Goal: Check status: Check status

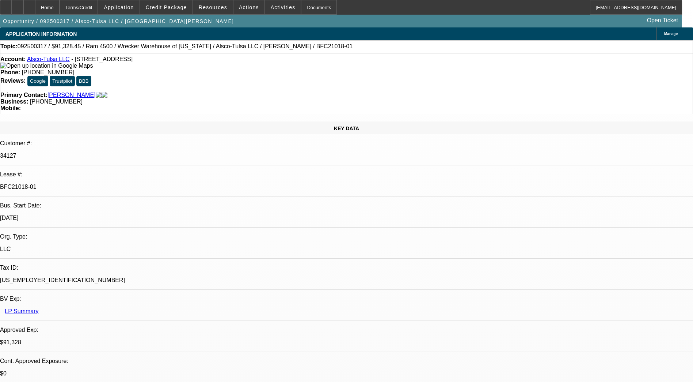
select select "0"
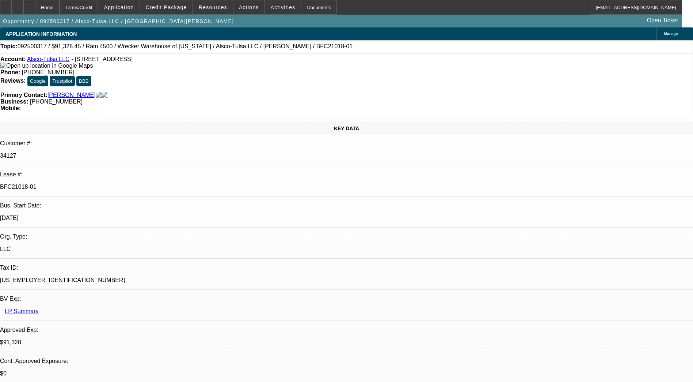
select select "0"
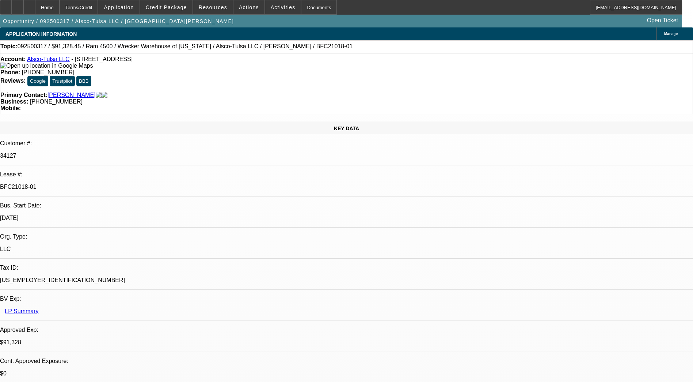
select select "0"
select select "1"
select select "6"
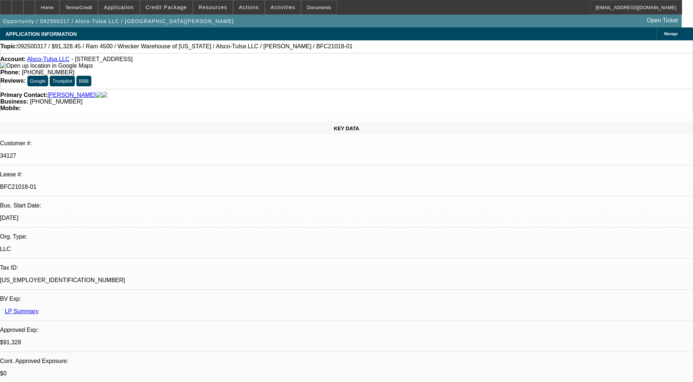
select select "1"
select select "6"
select select "1"
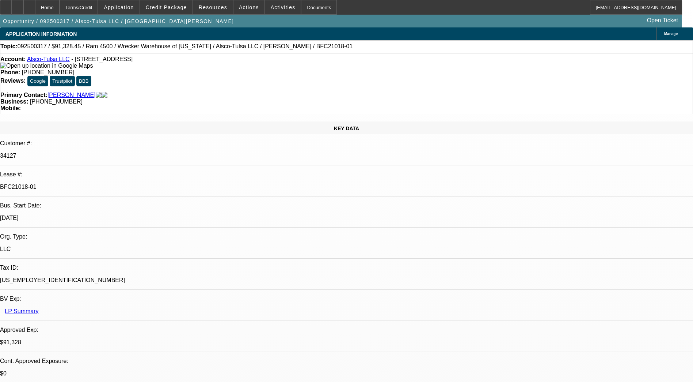
select select "6"
select select "1"
select select "6"
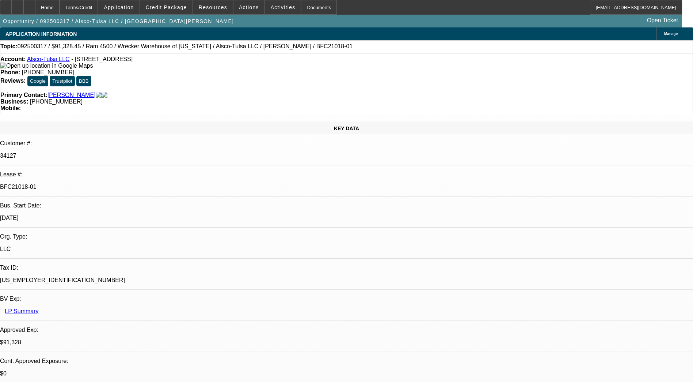
drag, startPoint x: 511, startPoint y: 264, endPoint x: 594, endPoint y: 282, distance: 84.1
drag, startPoint x: 594, startPoint y: 282, endPoint x: 578, endPoint y: 262, distance: 25.5
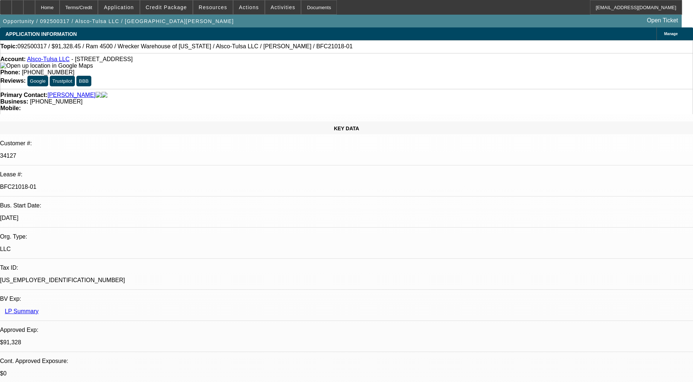
drag, startPoint x: 552, startPoint y: 258, endPoint x: 557, endPoint y: 262, distance: 7.0
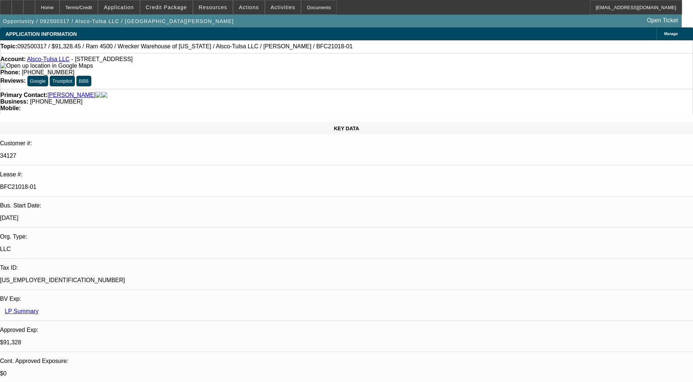
drag, startPoint x: 557, startPoint y: 262, endPoint x: 556, endPoint y: 252, distance: 9.9
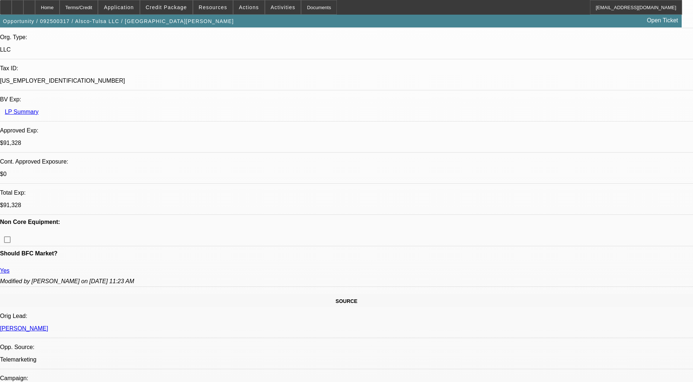
scroll to position [208, 0]
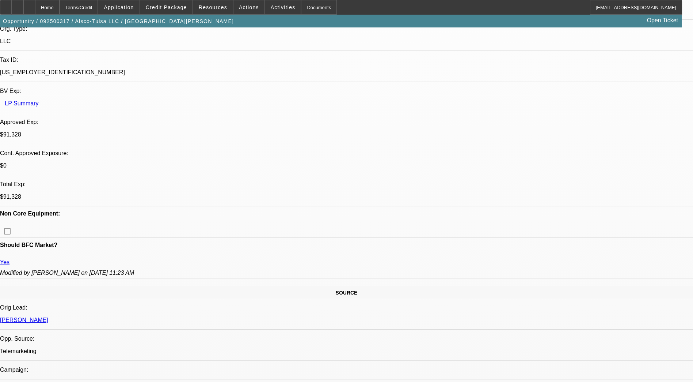
drag, startPoint x: 296, startPoint y: 229, endPoint x: 275, endPoint y: 225, distance: 21.5
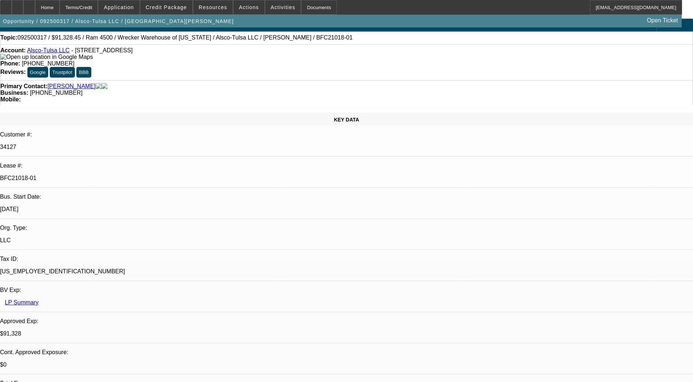
scroll to position [0, 0]
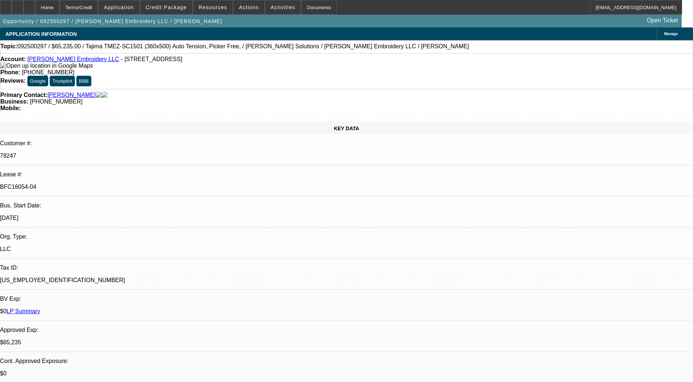
select select "0"
select select "2"
select select "0"
select select "2"
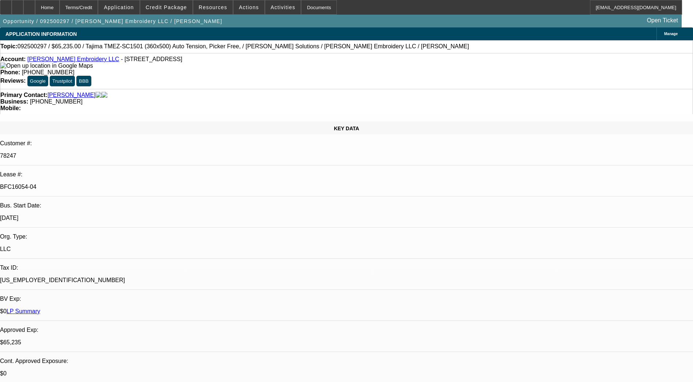
select select "0"
select select "2"
select select "0"
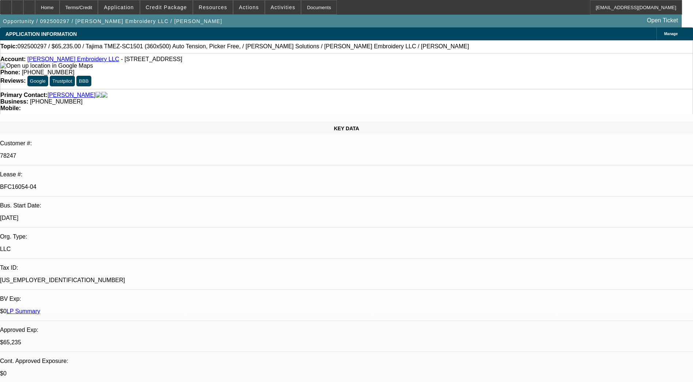
select select "2"
select select "0"
select select "1"
select select "2"
select select "6"
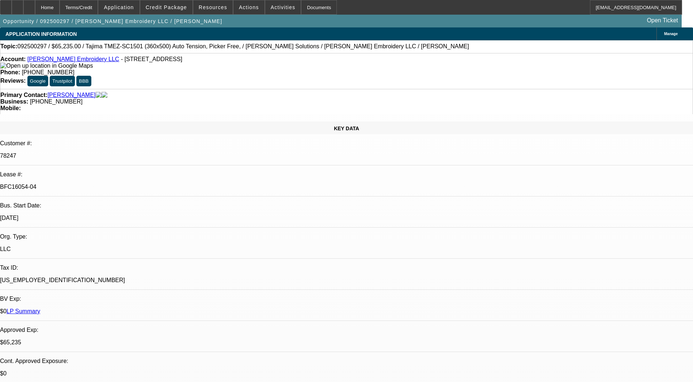
select select "1"
select select "2"
select select "6"
select select "1"
select select "2"
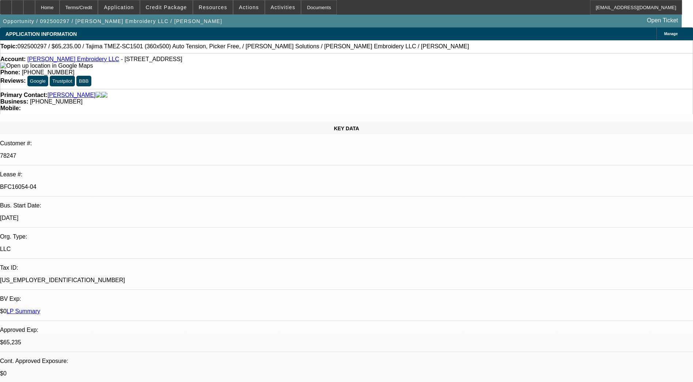
select select "6"
select select "1"
select select "2"
select select "6"
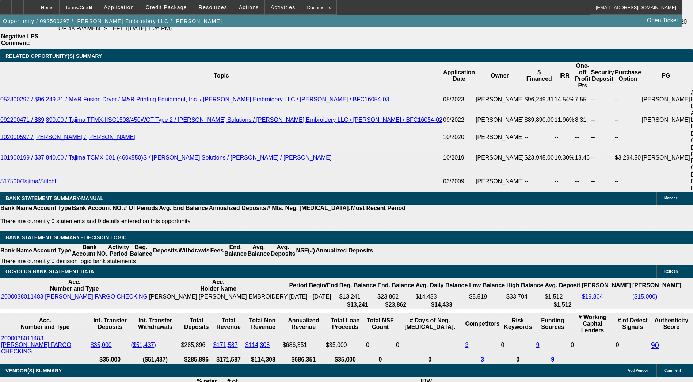
scroll to position [1314, 0]
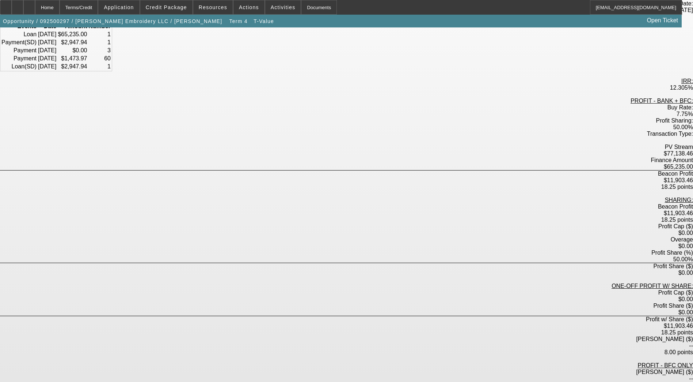
scroll to position [121, 0]
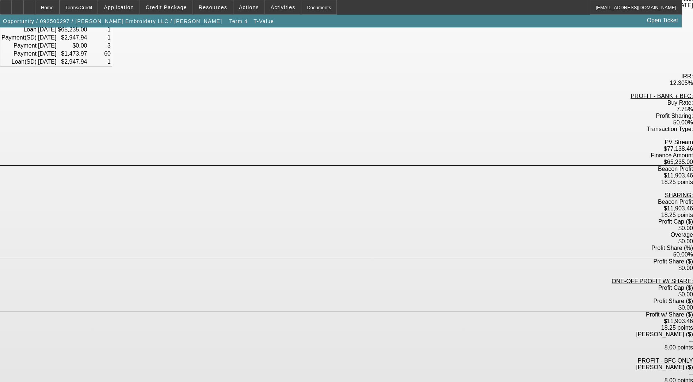
drag, startPoint x: 332, startPoint y: 223, endPoint x: 341, endPoint y: 226, distance: 9.5
click at [341, 318] on div "$11,903.46" at bounding box center [346, 321] width 693 height 7
drag, startPoint x: 341, startPoint y: 226, endPoint x: 348, endPoint y: 230, distance: 7.8
click at [348, 311] on div "Profit w/ Share ($) $11,903.46 18.25 points" at bounding box center [346, 321] width 693 height 20
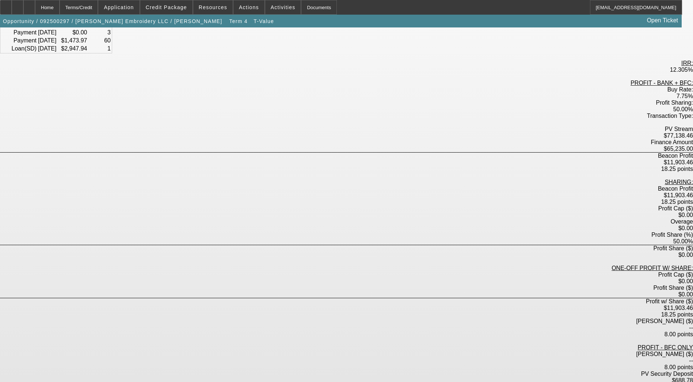
scroll to position [0, 0]
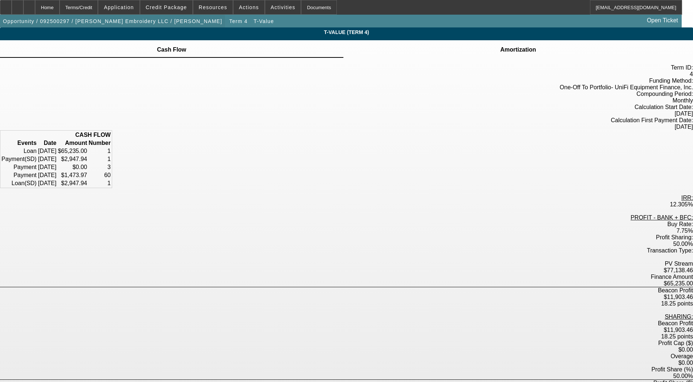
click at [121, 19] on span "Opportunity / 092500297 / Morales Embroidery LLC / Morales, Jose" at bounding box center [112, 21] width 219 height 6
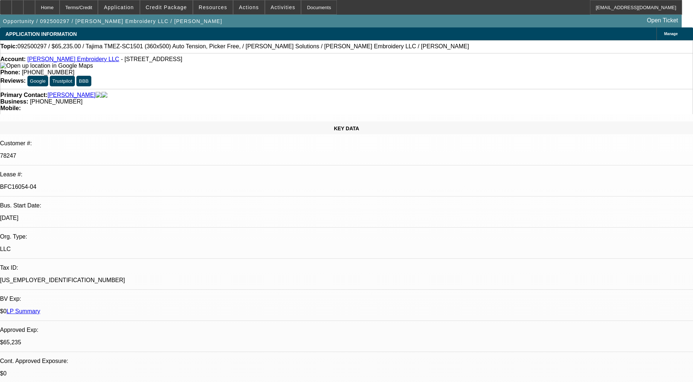
select select "0"
select select "2"
select select "0"
select select "6"
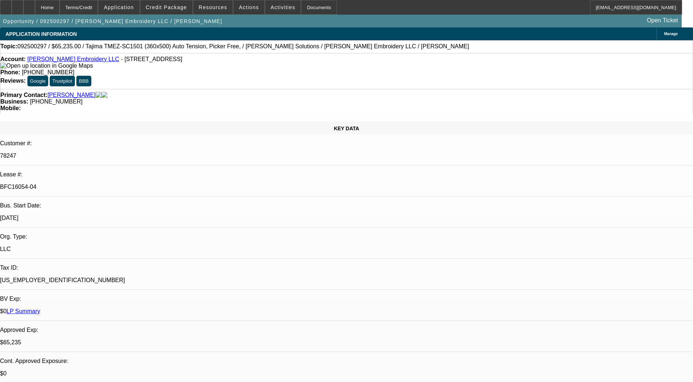
select select "0"
select select "2"
select select "0"
select select "6"
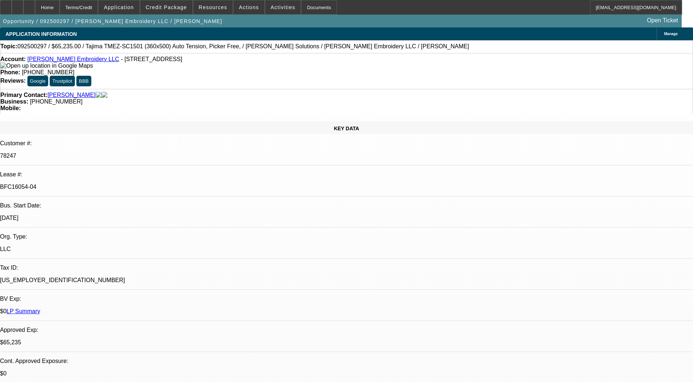
select select "0"
select select "2"
select select "0"
select select "6"
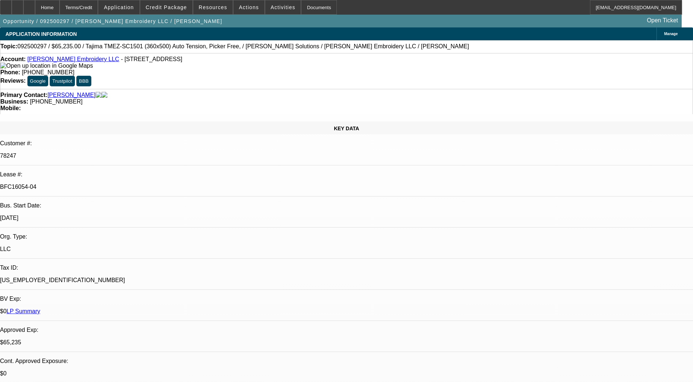
select select "0"
select select "2"
select select "0"
select select "6"
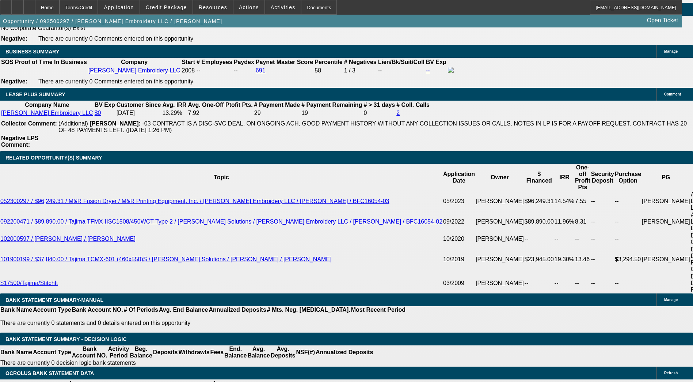
scroll to position [1254, 0]
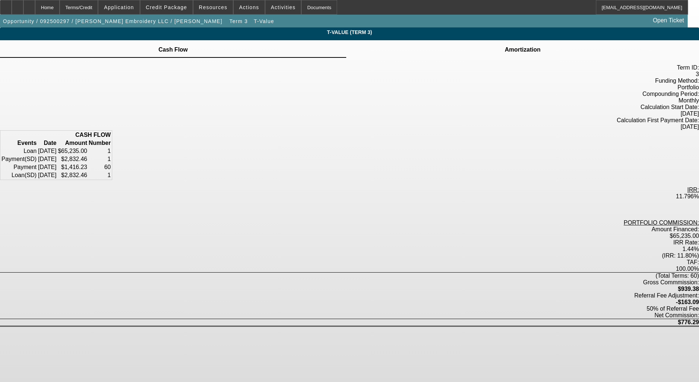
click at [362, 232] on div "$65,235.00" at bounding box center [349, 235] width 699 height 7
drag, startPoint x: 362, startPoint y: 211, endPoint x: 360, endPoint y: 216, distance: 5.8
click at [360, 246] on div "1.44%" at bounding box center [349, 249] width 699 height 7
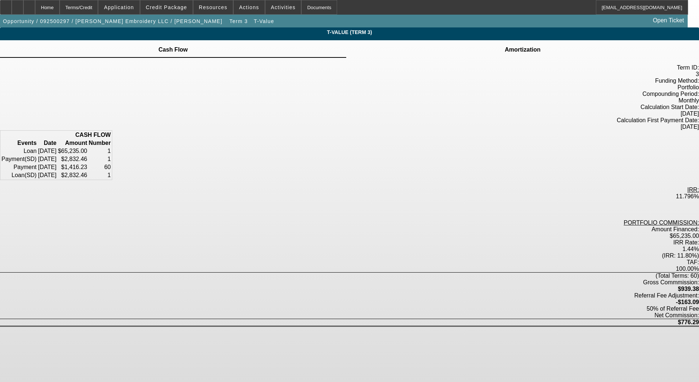
click at [360, 246] on div "1.44%" at bounding box center [349, 249] width 699 height 7
drag, startPoint x: 360, startPoint y: 216, endPoint x: 404, endPoint y: 218, distance: 43.9
click at [404, 272] on div "(Total Terms: 60)" at bounding box center [349, 275] width 699 height 7
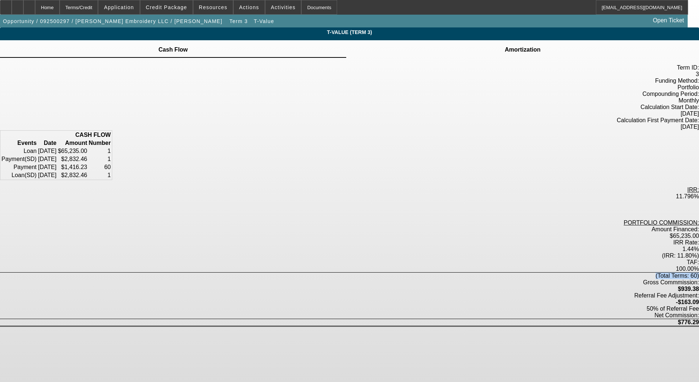
click at [402, 272] on div "(Total Terms: 60)" at bounding box center [349, 275] width 699 height 7
click at [647, 305] on span "50% of Referral Fee" at bounding box center [673, 308] width 52 height 6
click at [385, 312] on div "Net Commission: $776.29" at bounding box center [349, 319] width 699 height 15
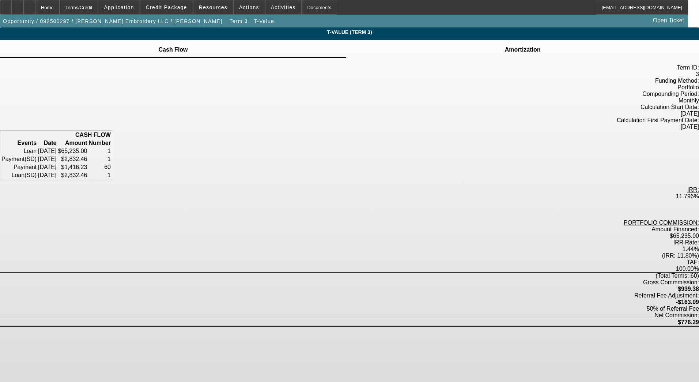
click at [647, 305] on span "50% of Referral Fee" at bounding box center [673, 308] width 52 height 6
drag, startPoint x: 385, startPoint y: 236, endPoint x: 384, endPoint y: 240, distance: 4.9
click at [384, 312] on div "Net Commission: $776.29" at bounding box center [349, 319] width 699 height 15
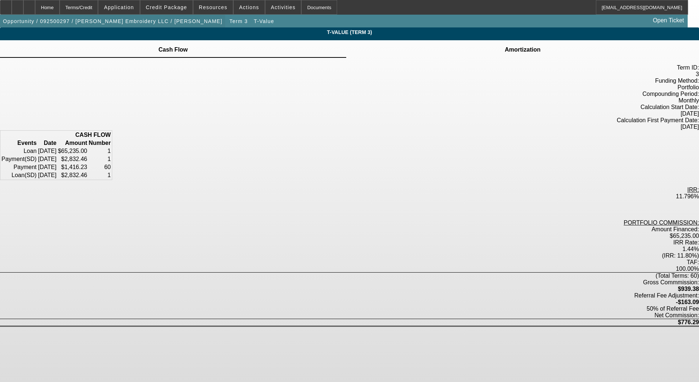
click at [142, 21] on span "Opportunity / 092500297 / Morales Embroidery LLC / Morales, Jose" at bounding box center [112, 21] width 219 height 6
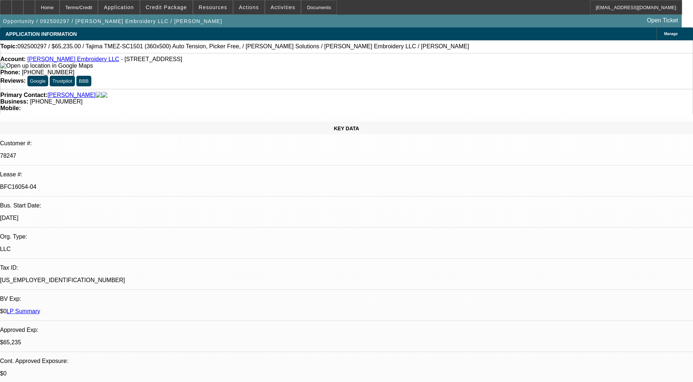
select select "0"
select select "2"
select select "0"
select select "6"
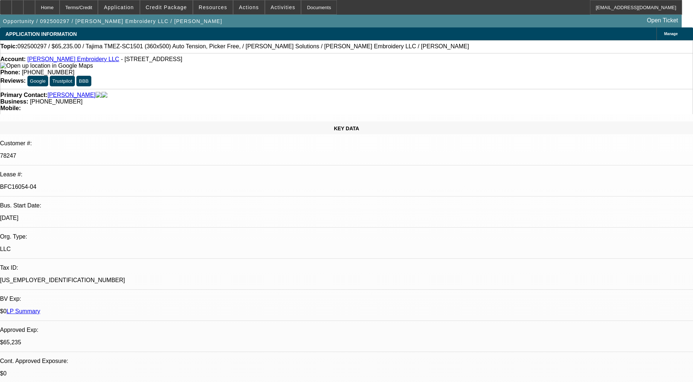
select select "0"
select select "2"
select select "0"
select select "6"
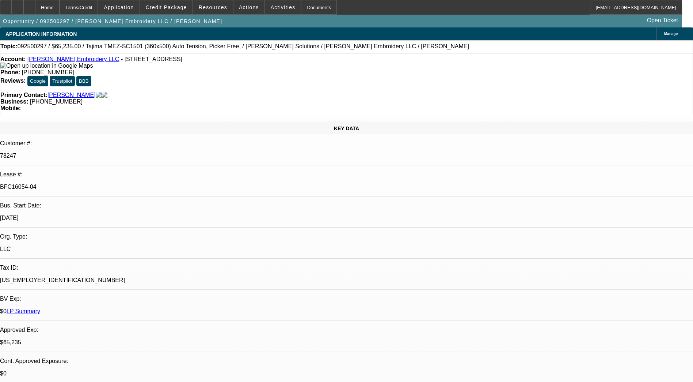
select select "0"
select select "2"
select select "0"
select select "6"
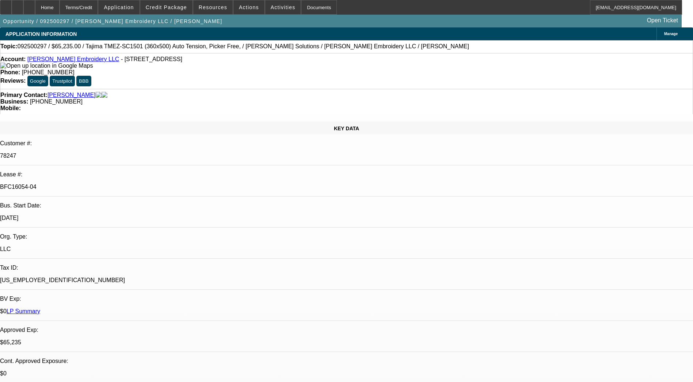
select select "0"
select select "2"
select select "0"
select select "6"
